Goal: Navigation & Orientation: Find specific page/section

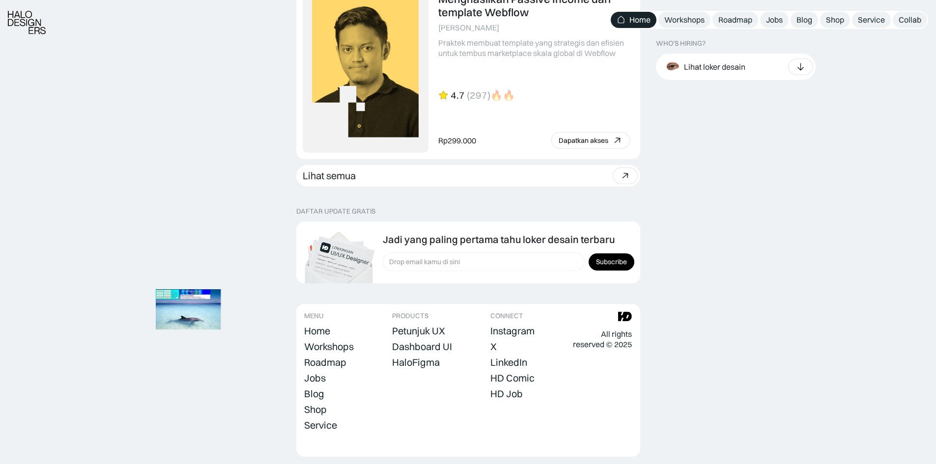
scroll to position [2689, 0]
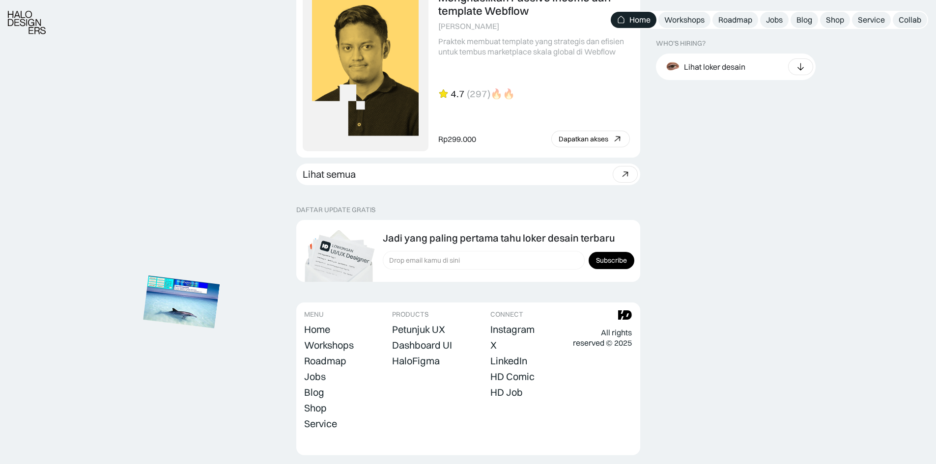
click at [174, 306] on img at bounding box center [181, 302] width 77 height 53
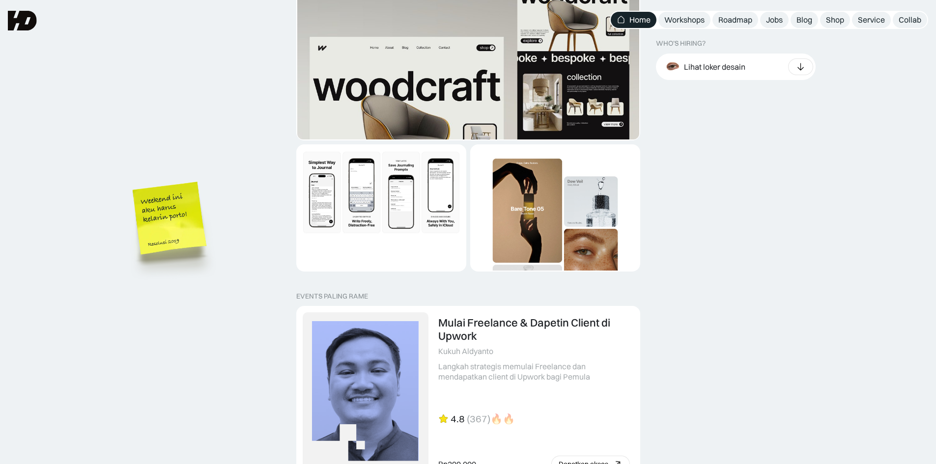
scroll to position [1792, 0]
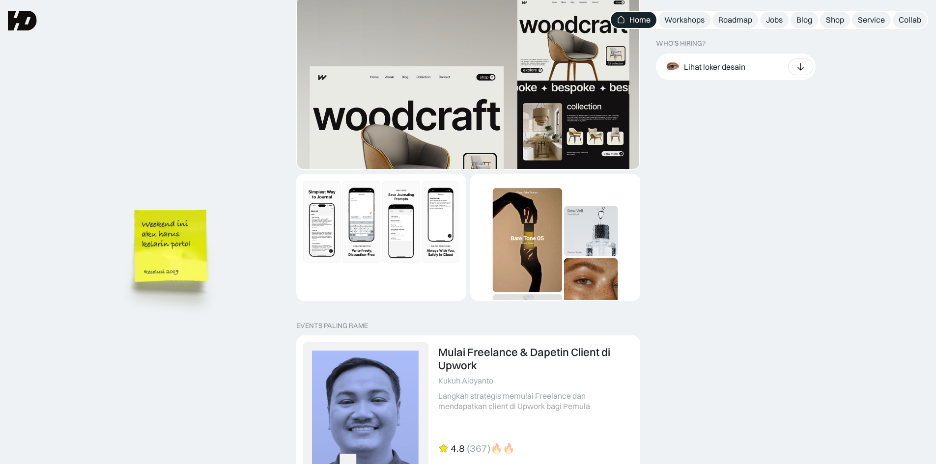
click at [172, 237] on img at bounding box center [173, 261] width 112 height 121
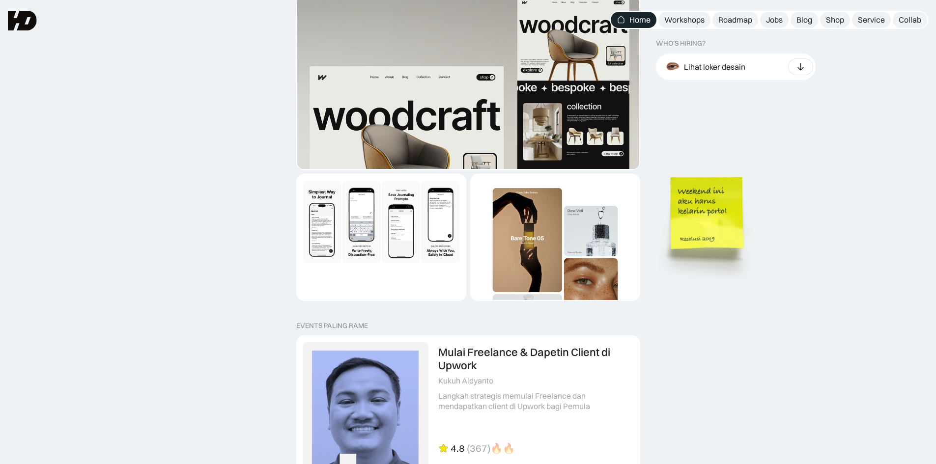
click at [729, 230] on img at bounding box center [709, 228] width 112 height 121
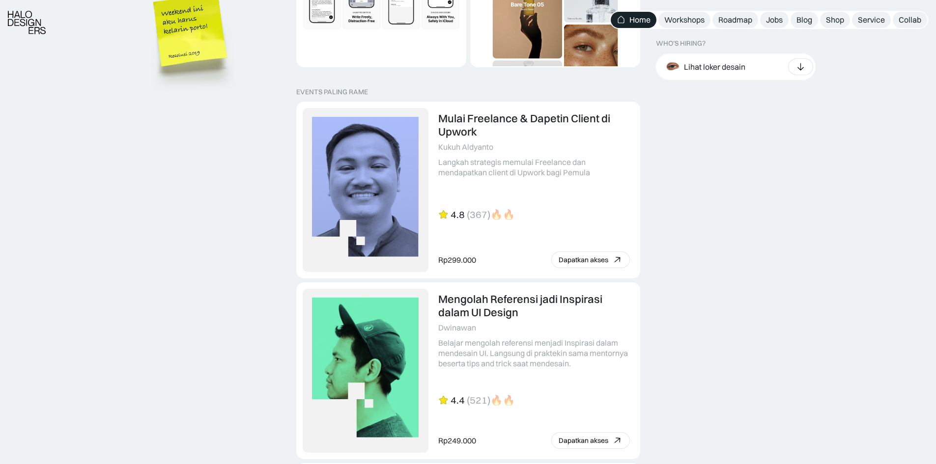
scroll to position [2026, 0]
click at [800, 68] on icon at bounding box center [801, 67] width 10 height 10
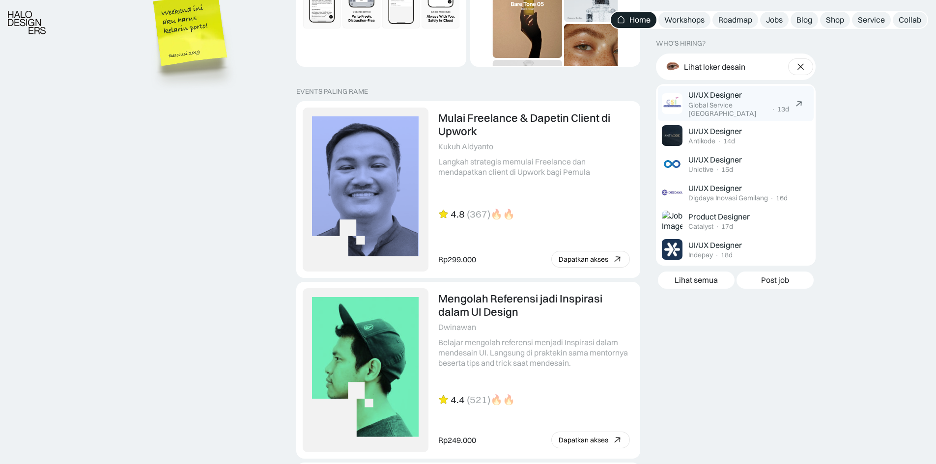
click at [744, 100] on div "UI/UX Designer Global Service [GEOGRAPHIC_DATA] · 13d" at bounding box center [738, 104] width 101 height 28
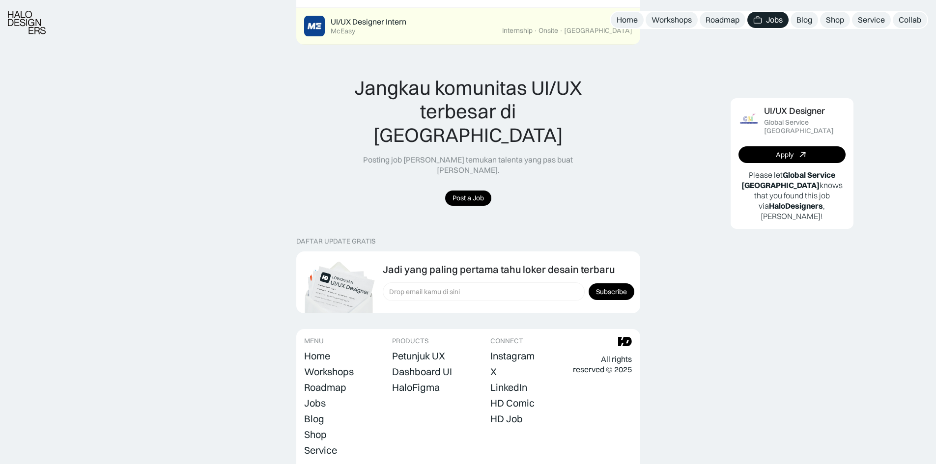
scroll to position [608, 0]
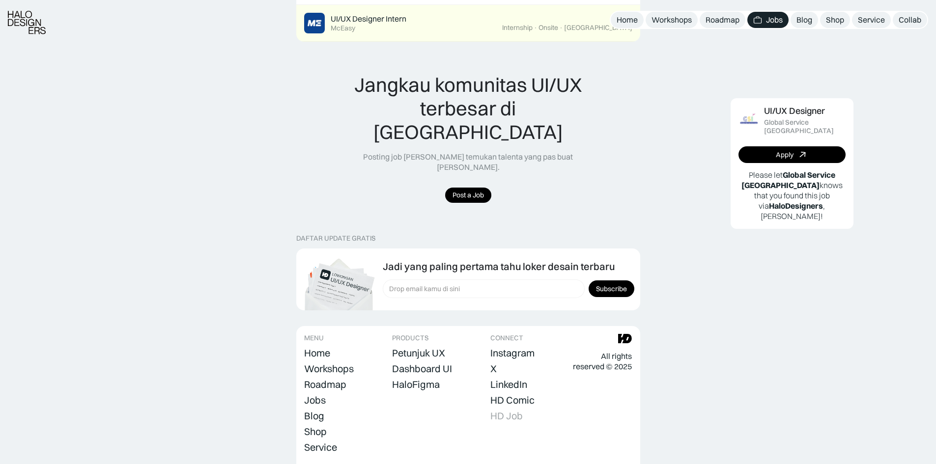
click at [517, 410] on div "HD Job" at bounding box center [506, 416] width 32 height 12
click at [515, 395] on div "HD Comic" at bounding box center [512, 401] width 44 height 12
click at [416, 347] on div "Petunjuk UX" at bounding box center [418, 353] width 53 height 12
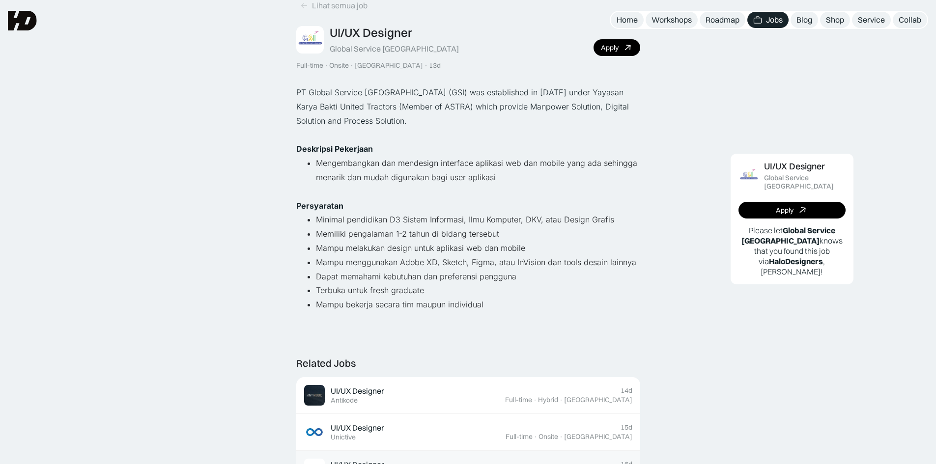
scroll to position [0, 0]
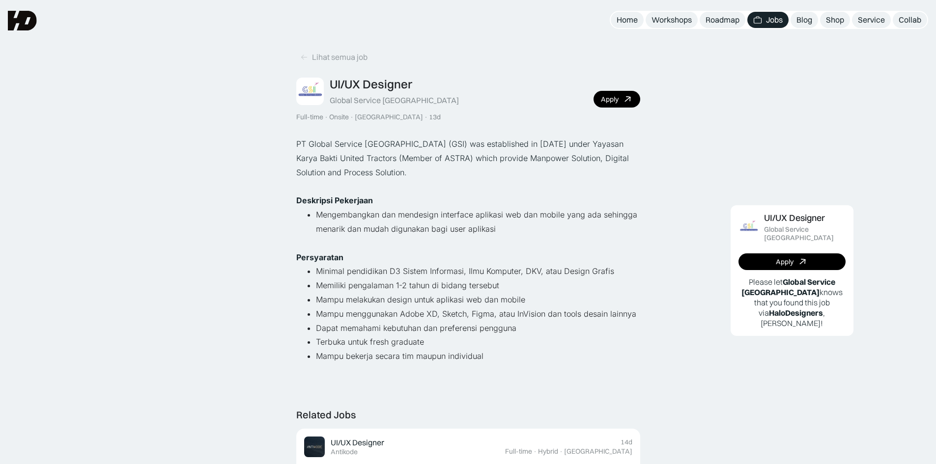
click at [767, 22] on div "Jobs" at bounding box center [774, 20] width 17 height 10
